Goal: Task Accomplishment & Management: Manage account settings

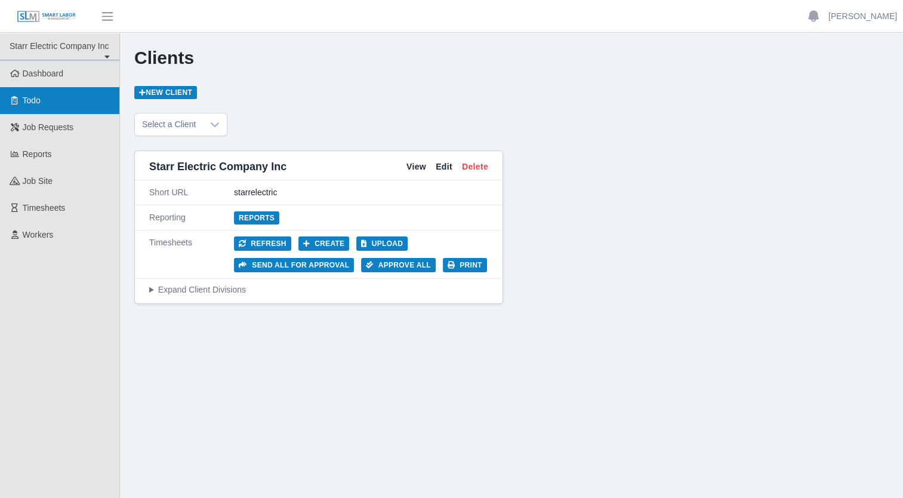
click at [61, 100] on link "Todo" at bounding box center [59, 100] width 119 height 27
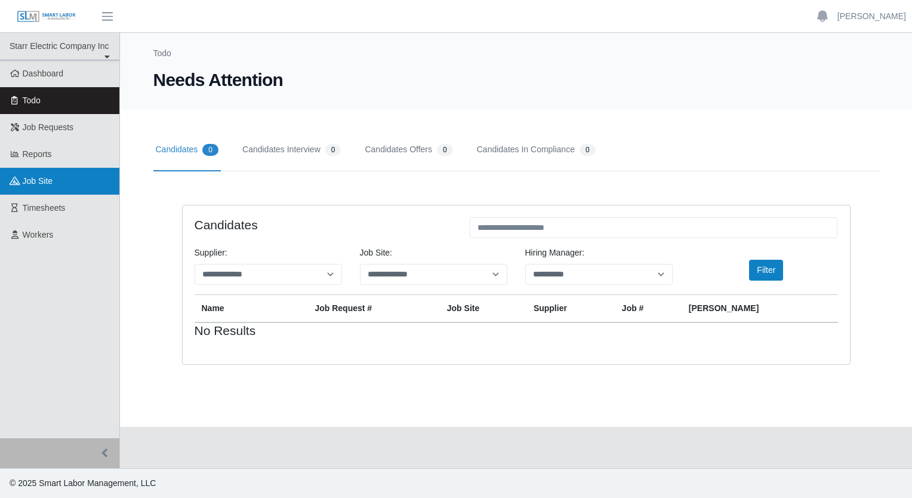
click at [49, 178] on span "job site" at bounding box center [38, 181] width 30 height 10
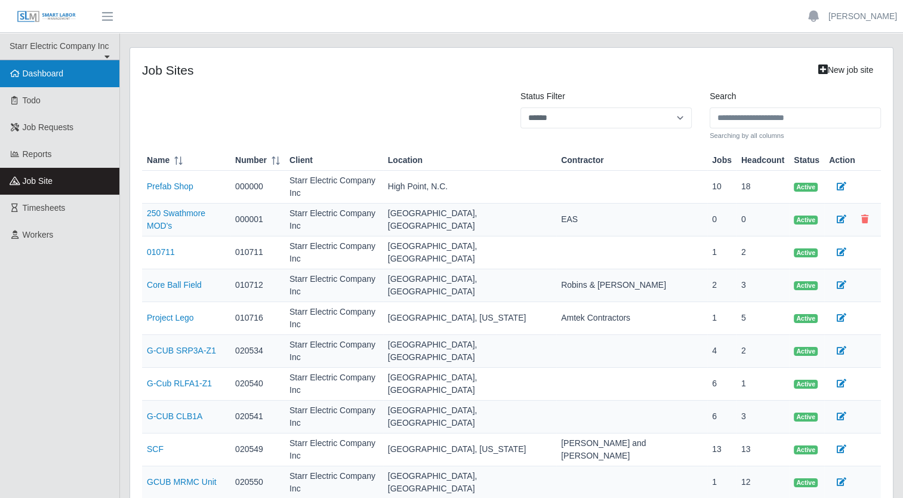
click at [38, 70] on span "Dashboard" at bounding box center [43, 74] width 41 height 10
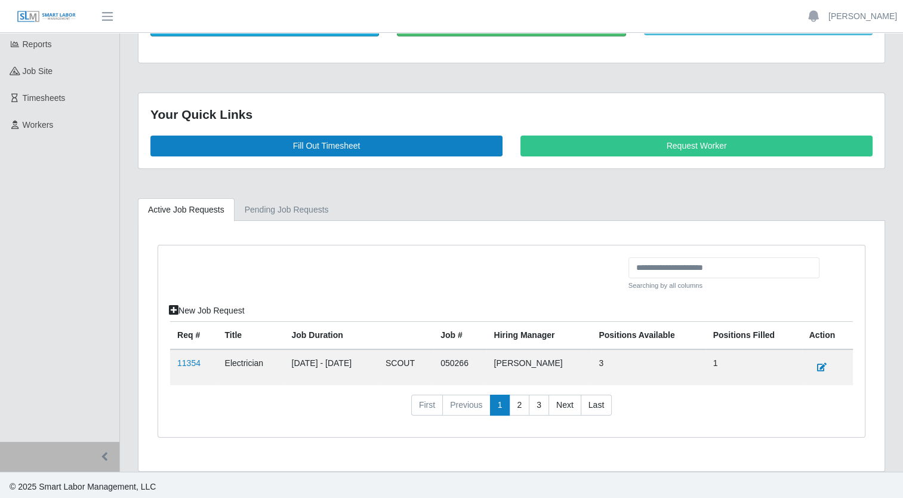
scroll to position [110, 0]
click at [188, 363] on link "11354" at bounding box center [188, 363] width 23 height 10
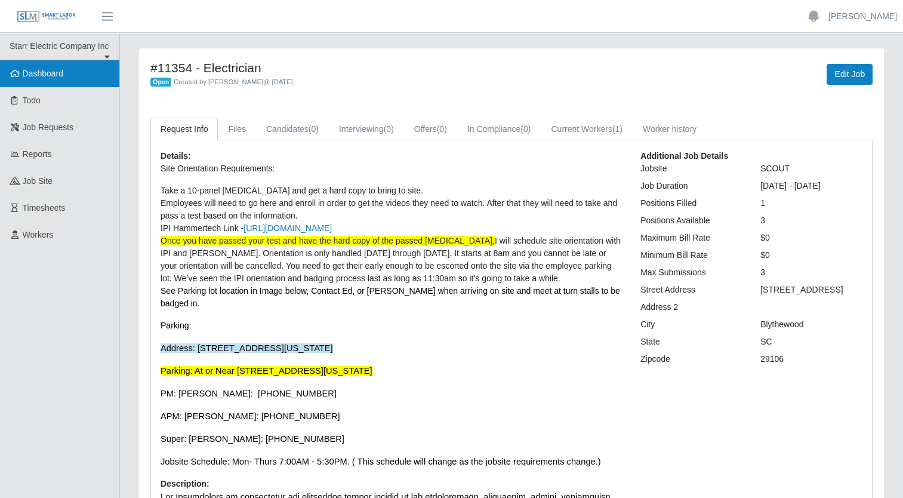
click at [45, 70] on span "Dashboard" at bounding box center [43, 74] width 41 height 10
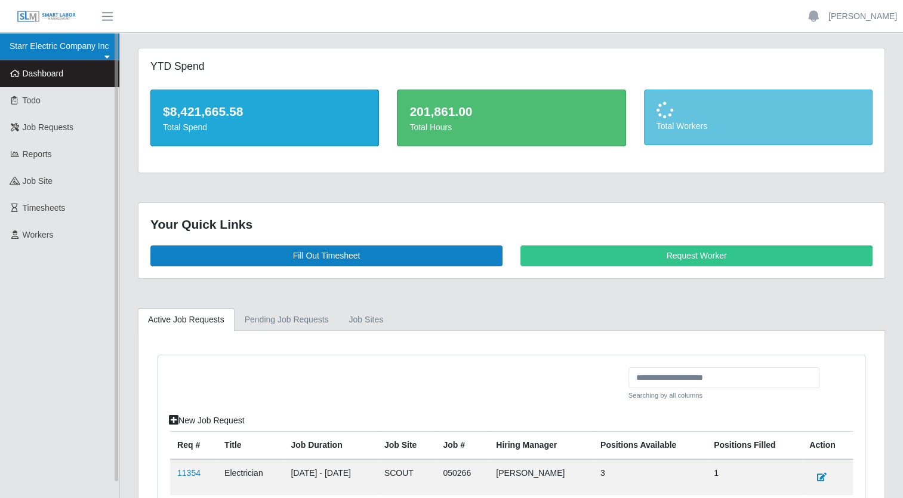
click at [63, 47] on link "Starr Electric Company Inc" at bounding box center [59, 46] width 119 height 27
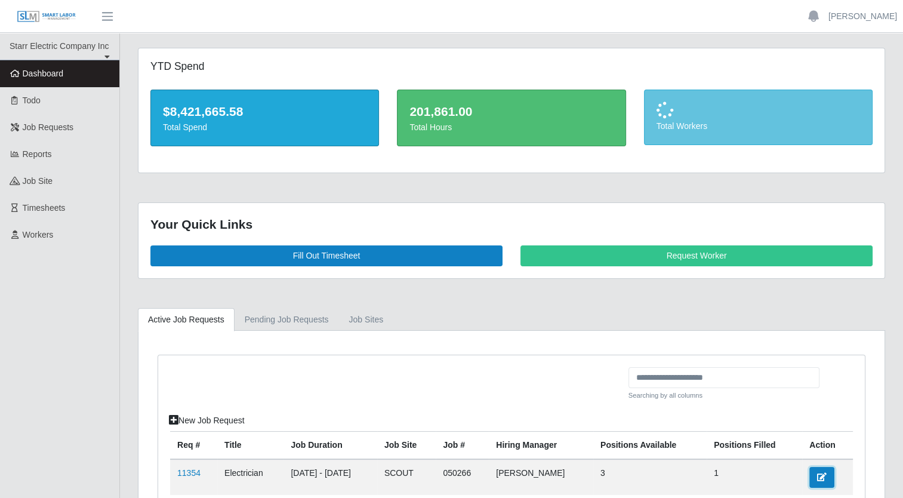
click at [822, 474] on icon at bounding box center [822, 477] width 10 height 8
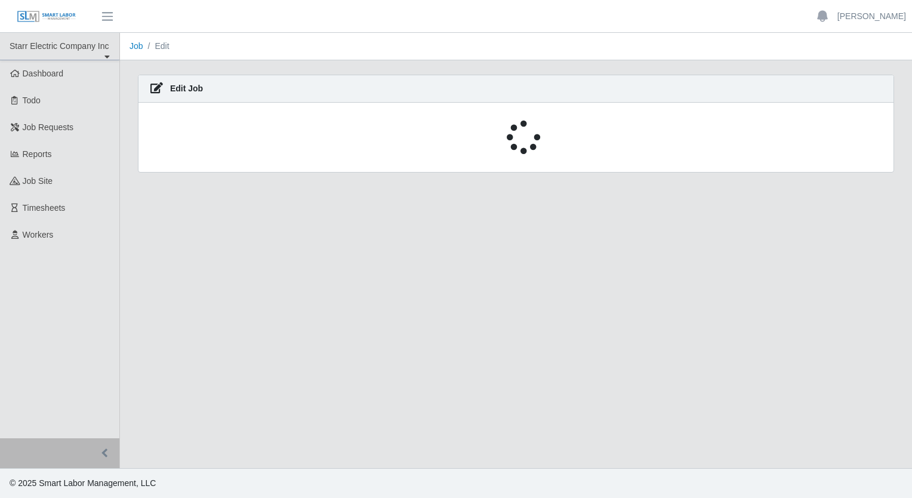
select select "****"
